Goal: Task Accomplishment & Management: Use online tool/utility

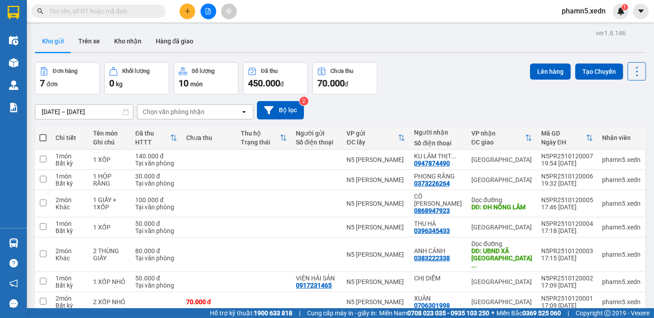
click at [42, 137] on span at bounding box center [42, 137] width 7 height 7
click at [43, 133] on input "checkbox" at bounding box center [43, 133] width 0 height 0
checkbox input "true"
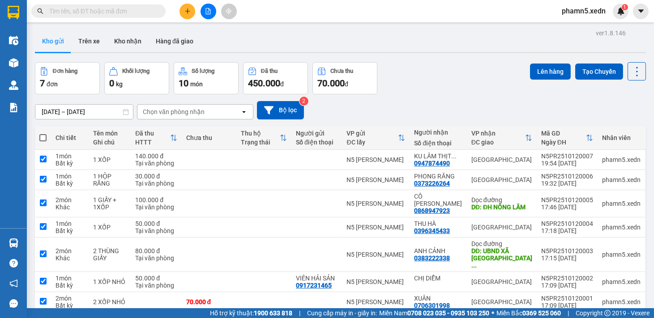
checkbox input "true"
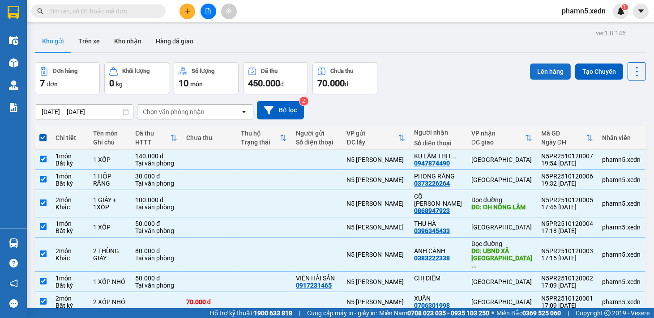
click at [548, 69] on button "Lên hàng" at bounding box center [550, 72] width 41 height 16
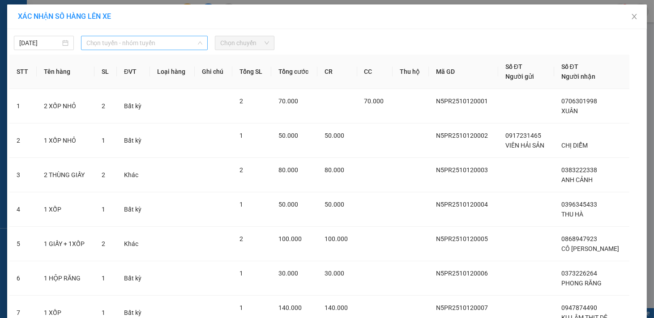
click at [195, 39] on span "Chọn tuyến - nhóm tuyến" at bounding box center [144, 42] width 116 height 13
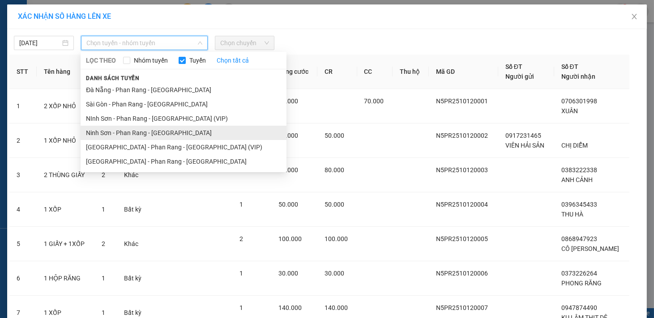
click at [163, 129] on li "Ninh Sơn - Phan Rang - [GEOGRAPHIC_DATA]" at bounding box center [184, 133] width 206 height 14
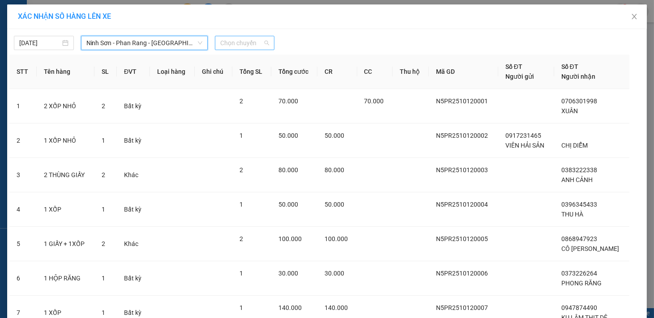
click at [265, 42] on div "Chọn chuyến" at bounding box center [245, 43] width 60 height 14
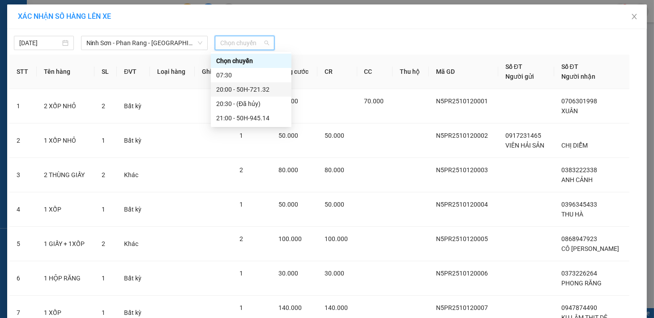
click at [271, 88] on div "20:00 - 50H-721.32" at bounding box center [251, 90] width 70 height 10
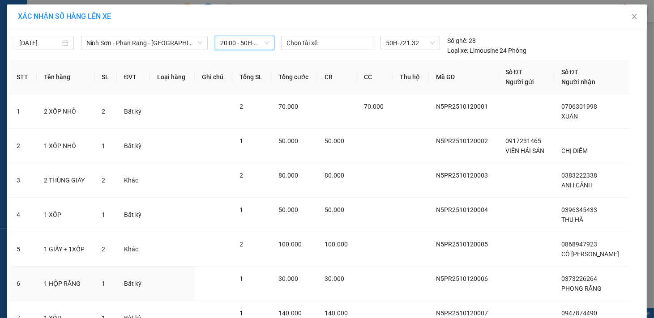
scroll to position [83, 0]
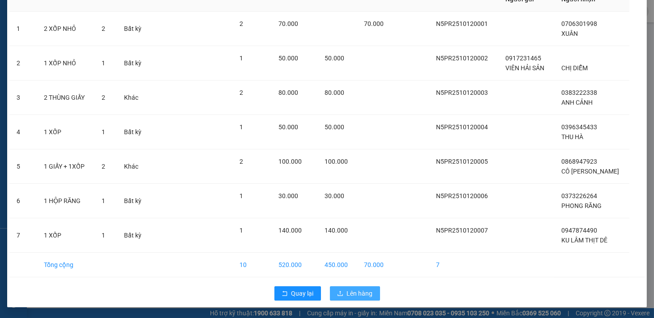
click at [352, 289] on span "Lên hàng" at bounding box center [360, 294] width 26 height 10
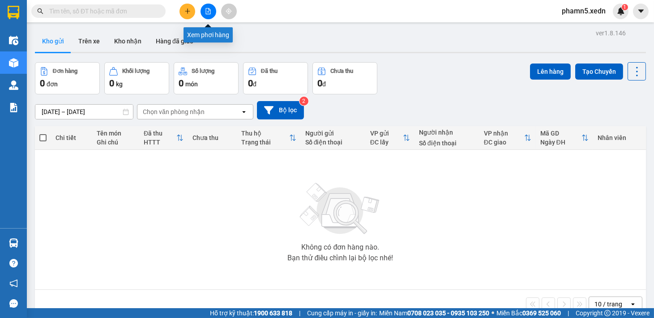
click at [206, 10] on icon "file-add" at bounding box center [208, 11] width 5 height 6
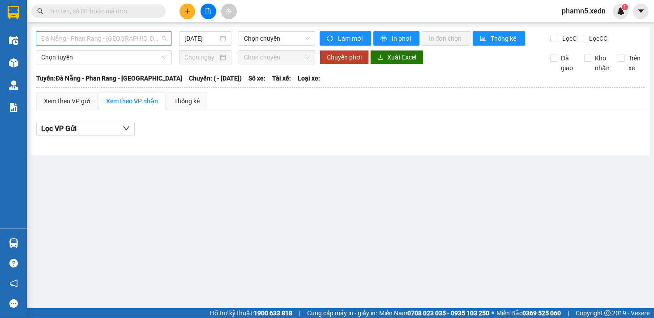
click at [166, 35] on span "Đà Nẵng - Phan Rang - [GEOGRAPHIC_DATA]" at bounding box center [103, 38] width 125 height 13
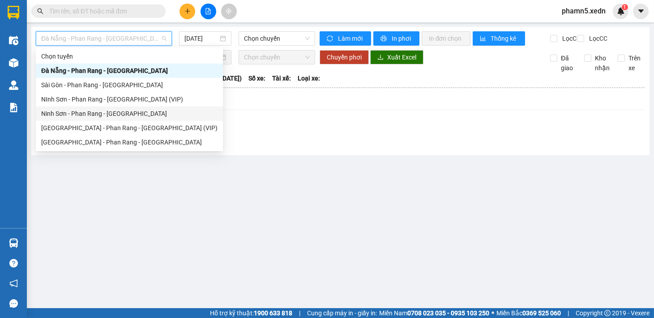
click at [125, 115] on div "Ninh Sơn - Phan Rang - [GEOGRAPHIC_DATA]" at bounding box center [129, 114] width 176 height 10
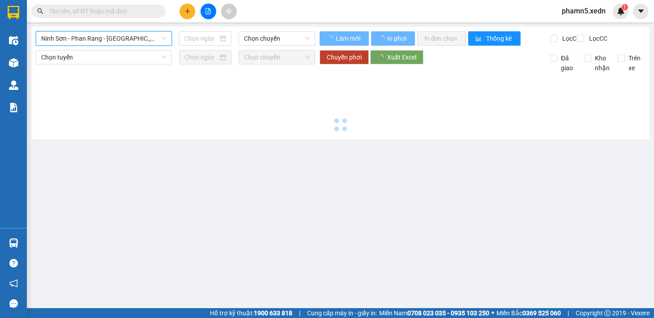
type input "[DATE]"
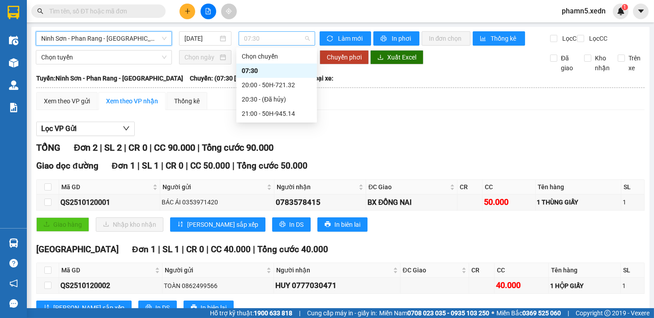
click at [304, 36] on span "07:30" at bounding box center [277, 38] width 66 height 13
click at [291, 83] on div "20:00 - 50H-721.32" at bounding box center [277, 85] width 70 height 10
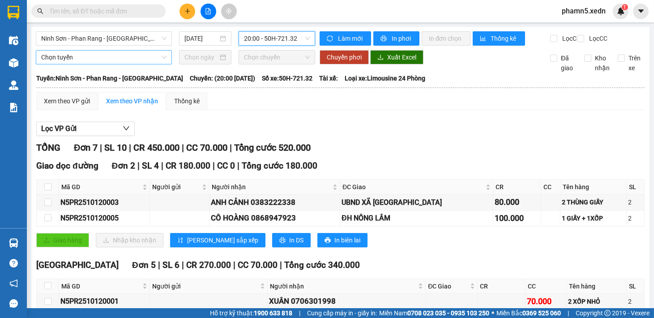
click at [163, 64] on span "Chọn tuyến" at bounding box center [103, 57] width 125 height 13
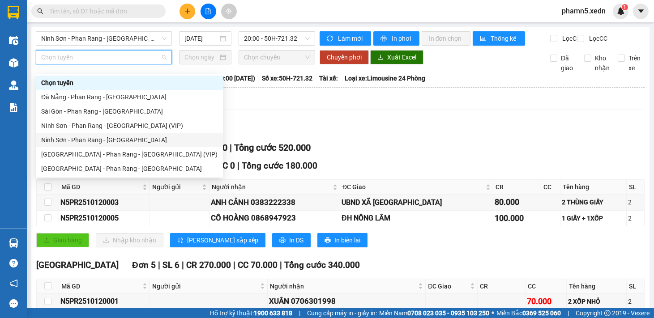
click at [127, 140] on div "Ninh Sơn - Phan Rang - [GEOGRAPHIC_DATA]" at bounding box center [129, 140] width 176 height 10
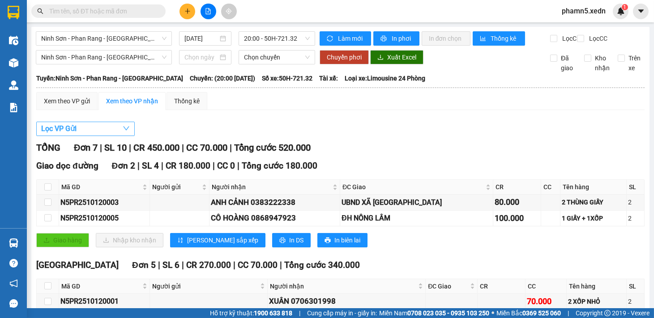
click at [124, 132] on icon "down" at bounding box center [126, 128] width 7 height 7
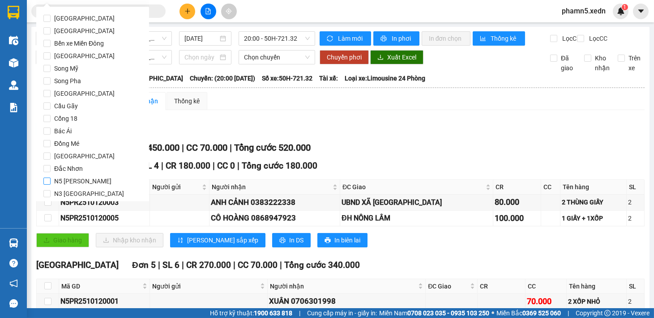
scroll to position [43, 0]
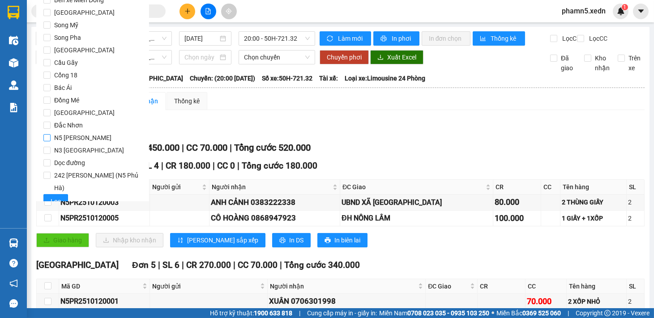
click at [47, 137] on input "N5 [PERSON_NAME]" at bounding box center [46, 137] width 7 height 7
checkbox input "true"
click at [54, 196] on span "Lọc" at bounding box center [56, 201] width 10 height 10
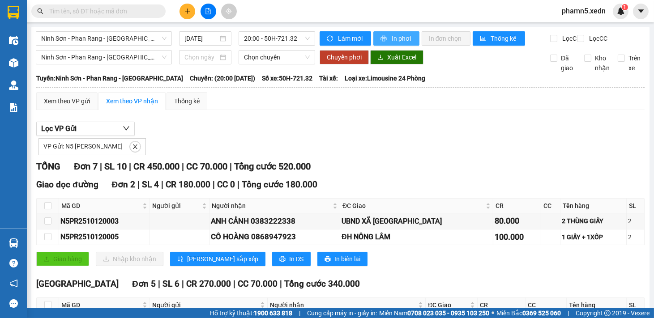
click at [404, 35] on span "In phơi" at bounding box center [401, 39] width 21 height 10
